Goal: Check status

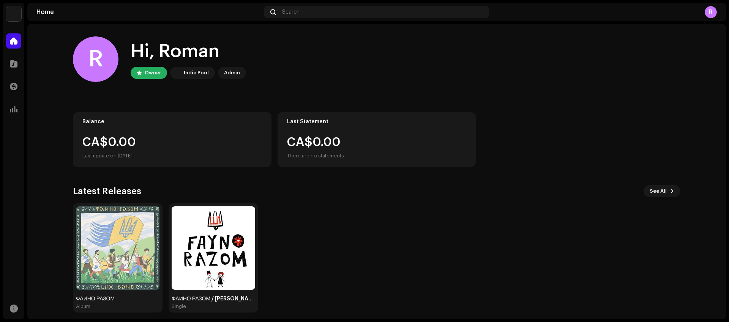
scroll to position [6, 0]
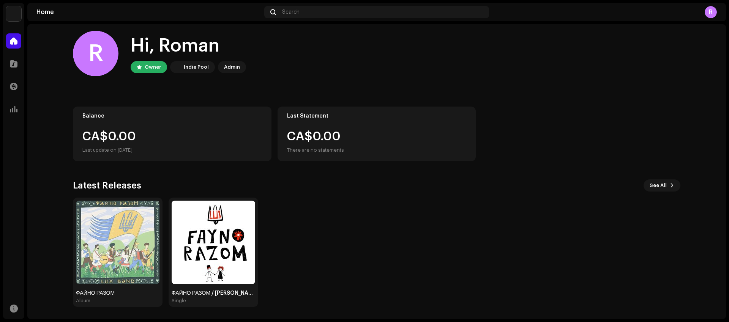
click at [135, 143] on div "CA$0.00 Last update on [DATE]" at bounding box center [172, 143] width 180 height 24
click at [10, 66] on span at bounding box center [14, 64] width 8 height 6
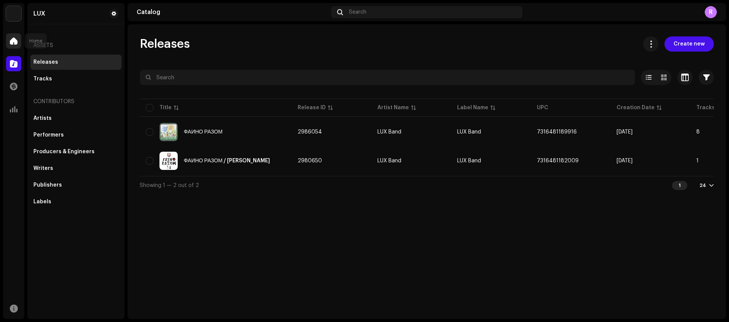
click at [11, 40] on span at bounding box center [14, 41] width 8 height 6
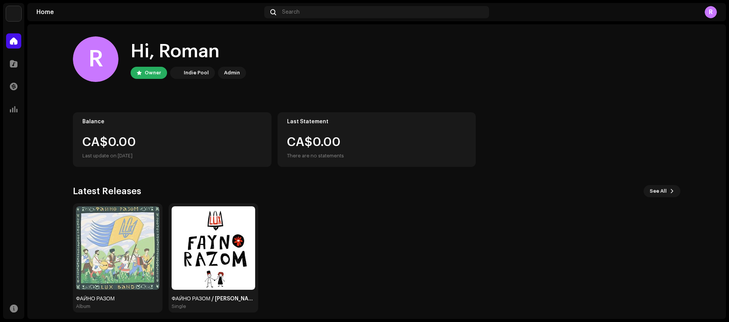
click at [289, 139] on div "CA$0.00 There are no statements" at bounding box center [315, 148] width 57 height 24
